Goal: Transaction & Acquisition: Purchase product/service

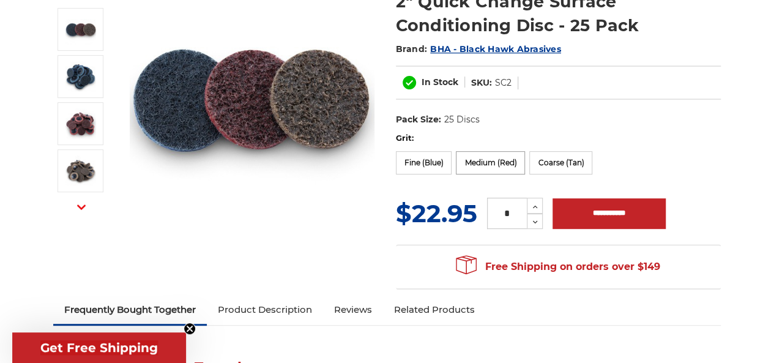
click at [487, 161] on label "Medium (Red)" at bounding box center [490, 162] width 69 height 23
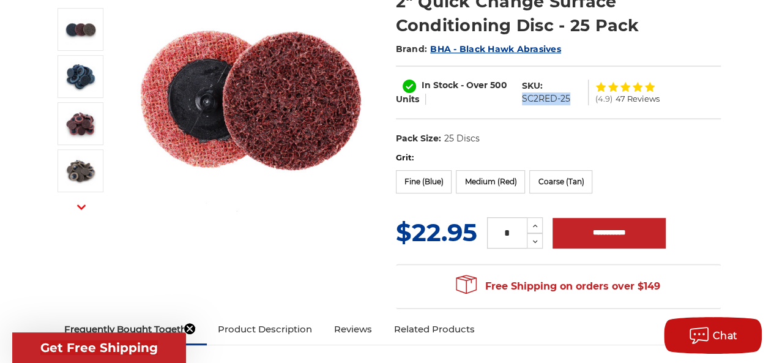
drag, startPoint x: 570, startPoint y: 99, endPoint x: 524, endPoint y: 97, distance: 46.5
click at [524, 97] on dl "SKU: SC2RED-25" at bounding box center [552, 93] width 73 height 26
copy dd "SC2RED-25"
